Goal: Navigation & Orientation: Find specific page/section

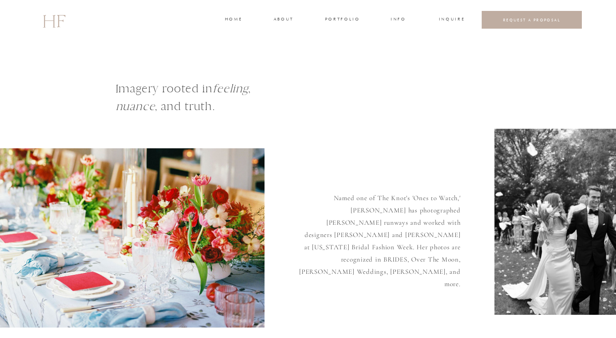
click at [278, 16] on h3 "about" at bounding box center [282, 20] width 19 height 8
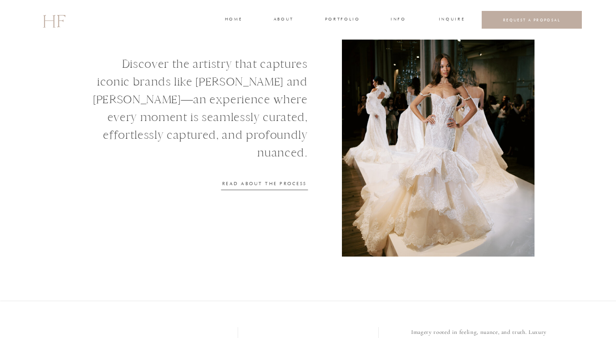
scroll to position [1198, 0]
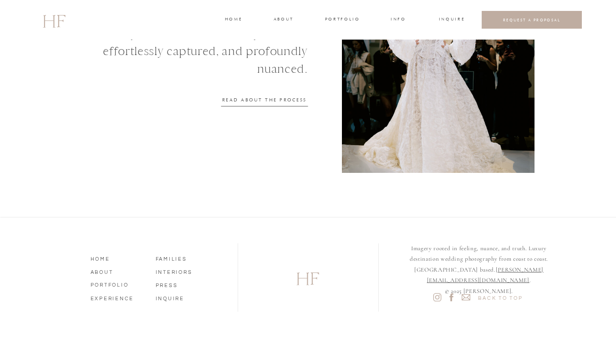
click at [448, 299] on icon at bounding box center [451, 297] width 10 height 10
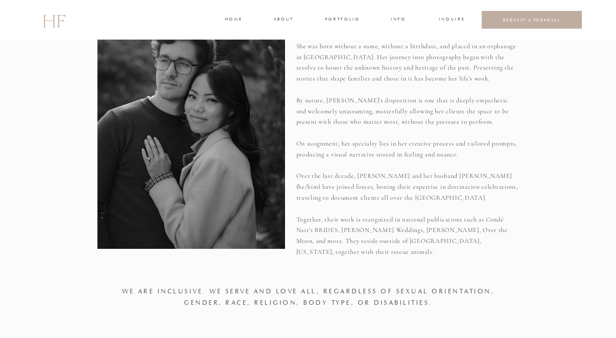
scroll to position [0, 0]
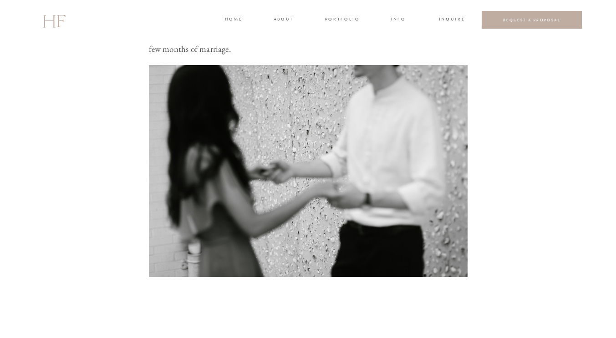
scroll to position [346, 0]
